Goal: Communication & Community: Answer question/provide support

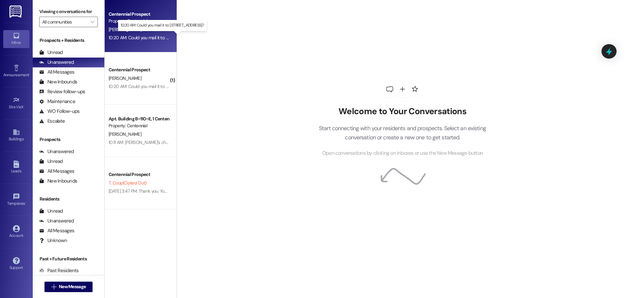
click at [128, 39] on div "10:20 AM: Could you mail it to: 2044 E Evergreen Ave, Salt Lake City, UT, 84109…" at bounding box center [157, 38] width 97 height 6
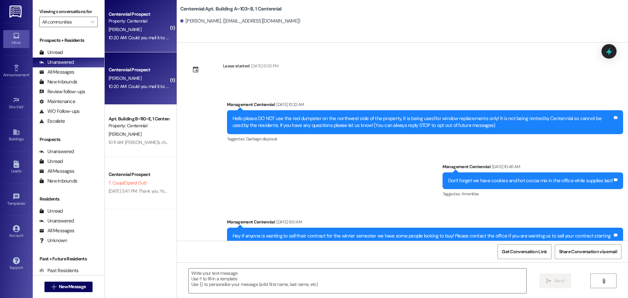
scroll to position [4343, 0]
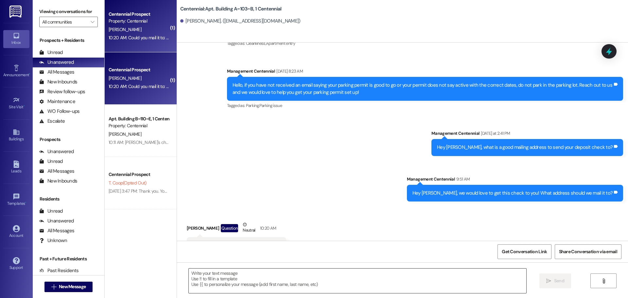
click at [254, 281] on textarea at bounding box center [358, 281] width 338 height 25
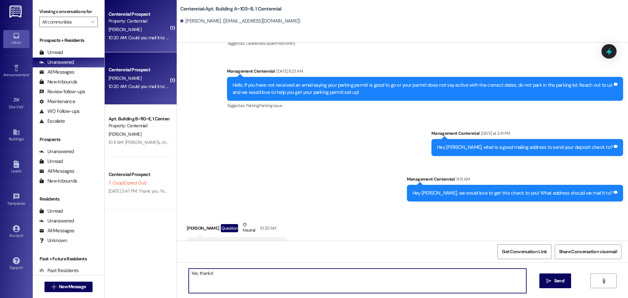
type textarea "Yes, thanks!"
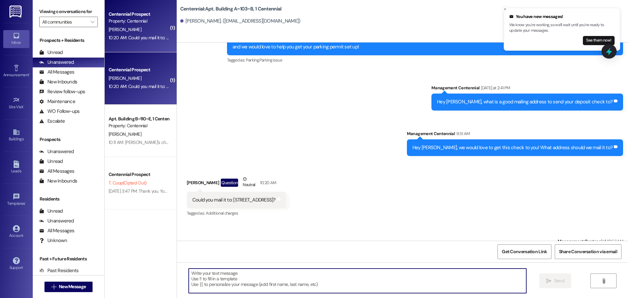
scroll to position [4389, 0]
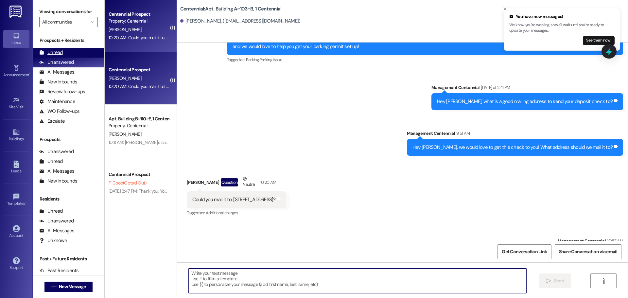
click at [66, 54] on div "Unread (0)" at bounding box center [69, 53] width 72 height 10
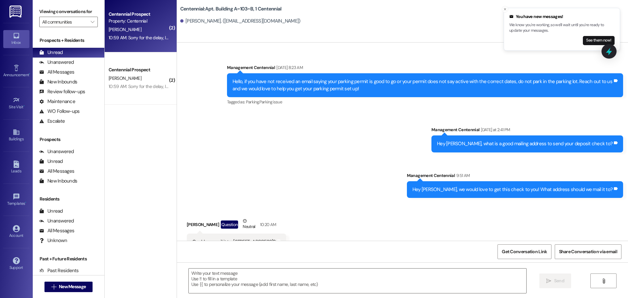
scroll to position [4343, 0]
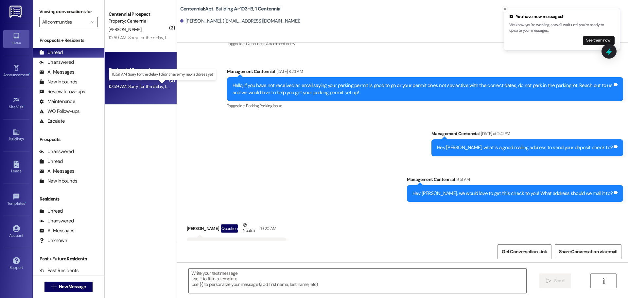
click at [137, 85] on div "10:59 AM: Sorry for the delay, I didnt have my new address yet 10:59 AM: Sorry …" at bounding box center [168, 86] width 119 height 6
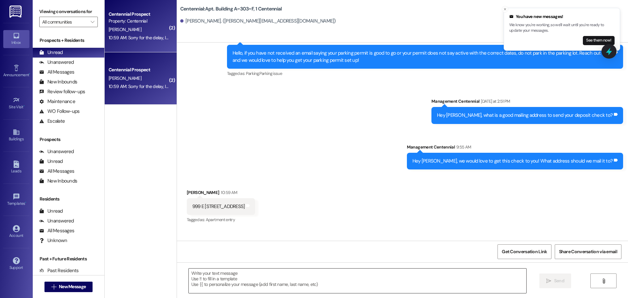
scroll to position [6455, 0]
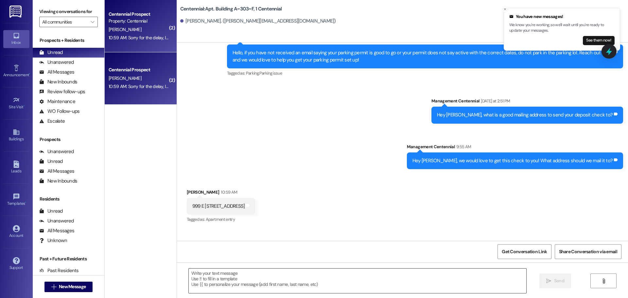
click at [253, 277] on textarea at bounding box center [358, 281] width 338 height 25
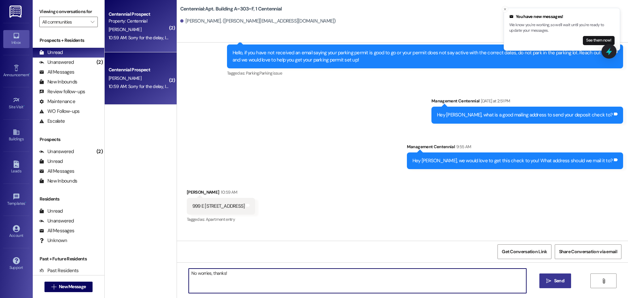
type textarea "No worries, thanks!"
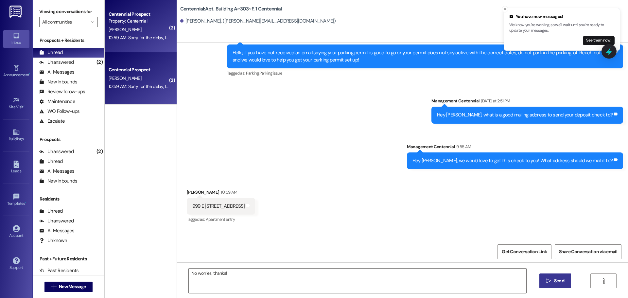
click at [559, 282] on span "Send" at bounding box center [559, 280] width 10 height 7
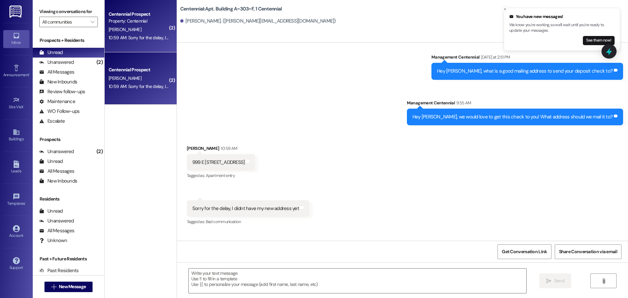
scroll to position [6500, 0]
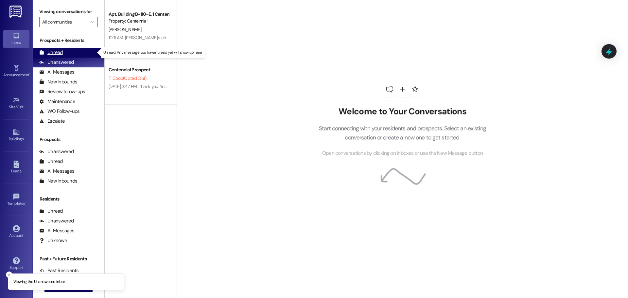
click at [78, 55] on div "Unread (0)" at bounding box center [69, 53] width 72 height 10
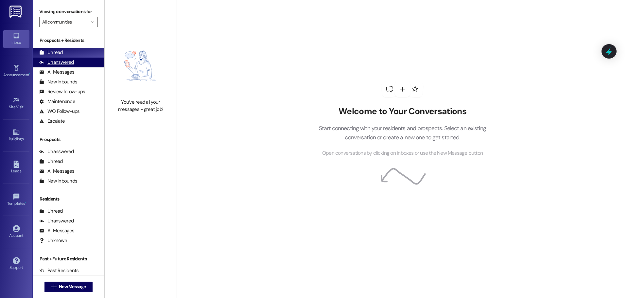
click at [69, 62] on div "Unanswered" at bounding box center [56, 62] width 35 height 7
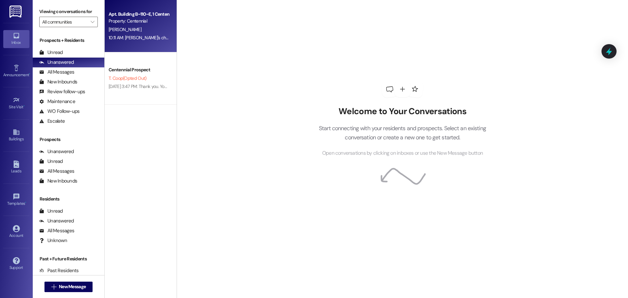
click at [148, 42] on div "Apt. Building B~110~E, 1 Centennial Guarantors Property: Centennial A. McConkie…" at bounding box center [141, 26] width 72 height 52
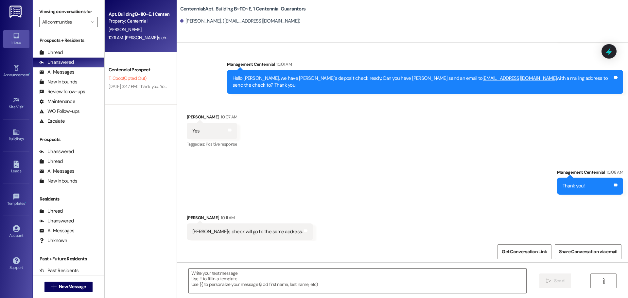
scroll to position [1046, 0]
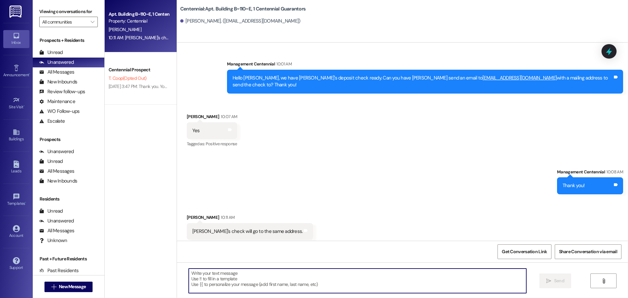
click at [262, 286] on textarea at bounding box center [358, 281] width 338 height 25
type textarea "Sounds good!"
click at [547, 277] on button " Send" at bounding box center [556, 281] width 32 height 15
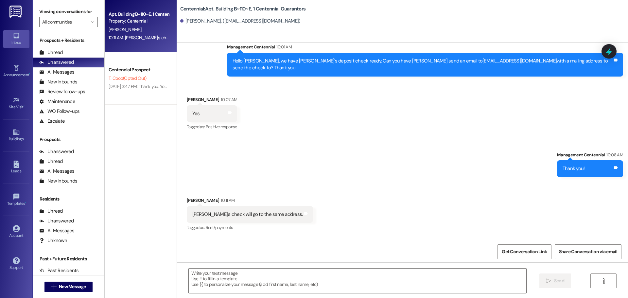
scroll to position [1092, 0]
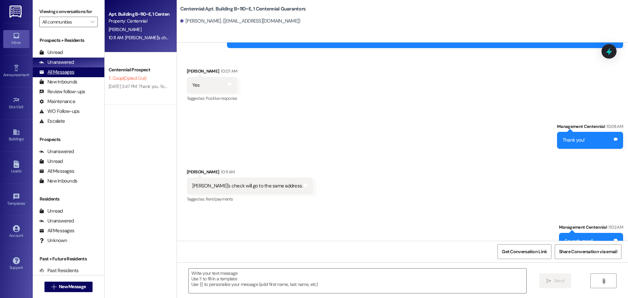
click at [53, 75] on div "All Messages" at bounding box center [56, 72] width 35 height 7
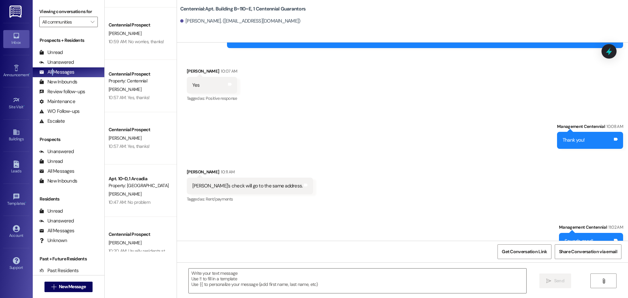
scroll to position [98, 0]
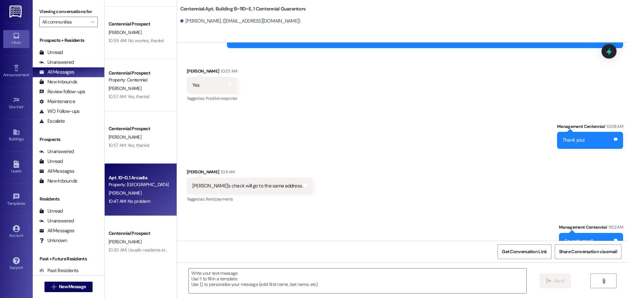
click at [153, 204] on div "10:47 AM: No problem 10:47 AM: No problem" at bounding box center [139, 201] width 62 height 8
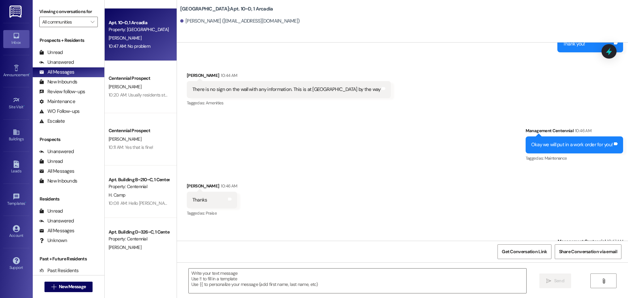
scroll to position [262, 0]
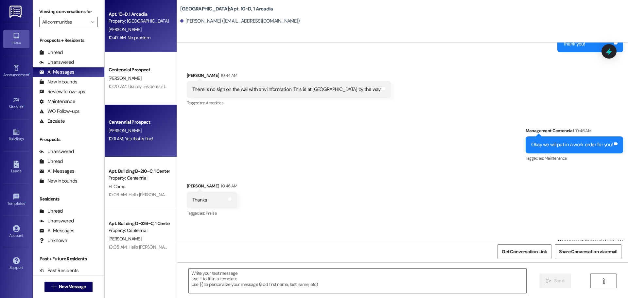
click at [149, 139] on div "10:11 AM: Yes that is fine! 10:11 AM: Yes that is fine!" at bounding box center [139, 139] width 62 height 8
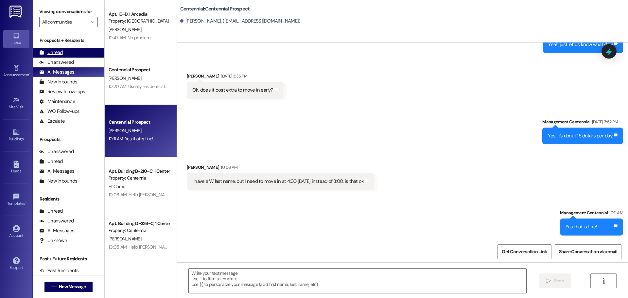
click at [56, 49] on div "Unread" at bounding box center [51, 52] width 24 height 7
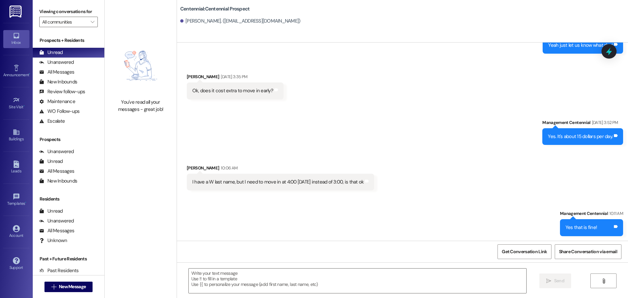
scroll to position [446, 0]
